Goal: Task Accomplishment & Management: Complete application form

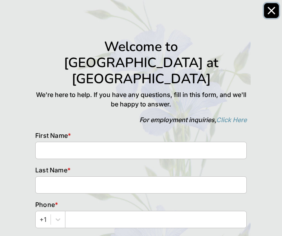
click at [271, 11] on icon "Close" at bounding box center [272, 10] width 6 height 6
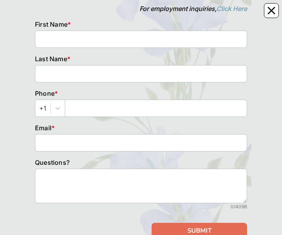
scroll to position [128, 0]
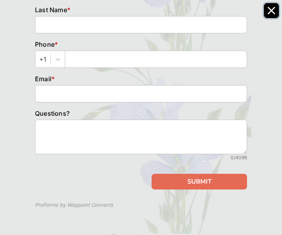
click at [275, 9] on button "Close" at bounding box center [271, 10] width 15 height 15
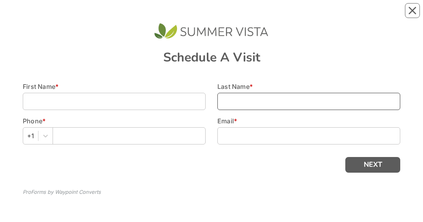
click at [278, 102] on input at bounding box center [308, 101] width 183 height 17
type input "testing"
click at [410, 6] on button "Close" at bounding box center [412, 10] width 15 height 15
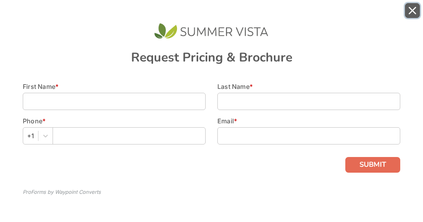
click at [416, 16] on button "Close" at bounding box center [412, 10] width 15 height 15
click at [340, 99] on input at bounding box center [308, 101] width 183 height 17
type input "testing"
click at [416, 13] on icon "Close" at bounding box center [412, 11] width 8 height 8
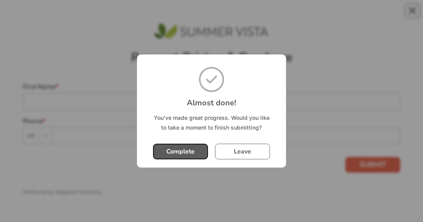
click at [182, 146] on button "Complete" at bounding box center [180, 152] width 55 height 16
